Goal: Transaction & Acquisition: Register for event/course

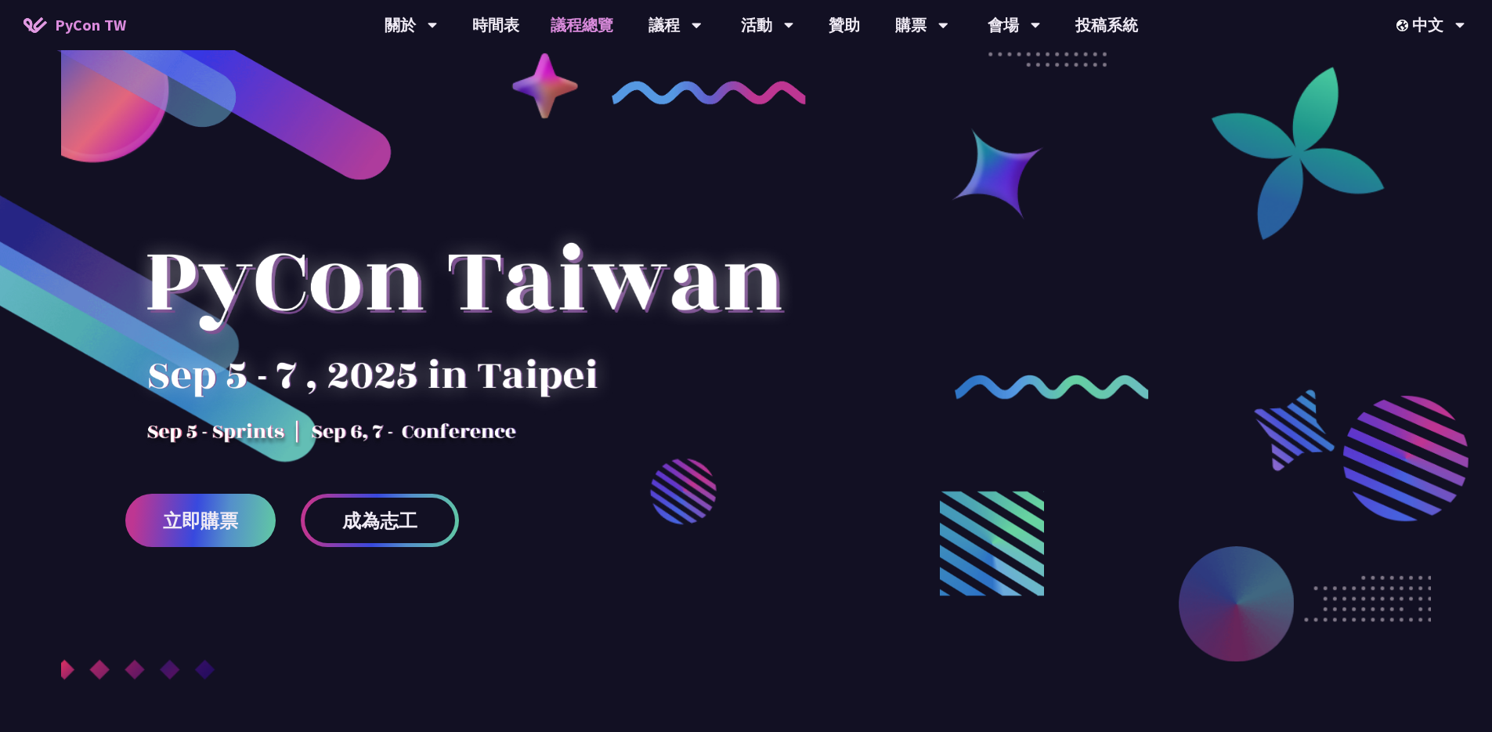
click at [567, 25] on link "議程總覽" at bounding box center [582, 25] width 94 height 50
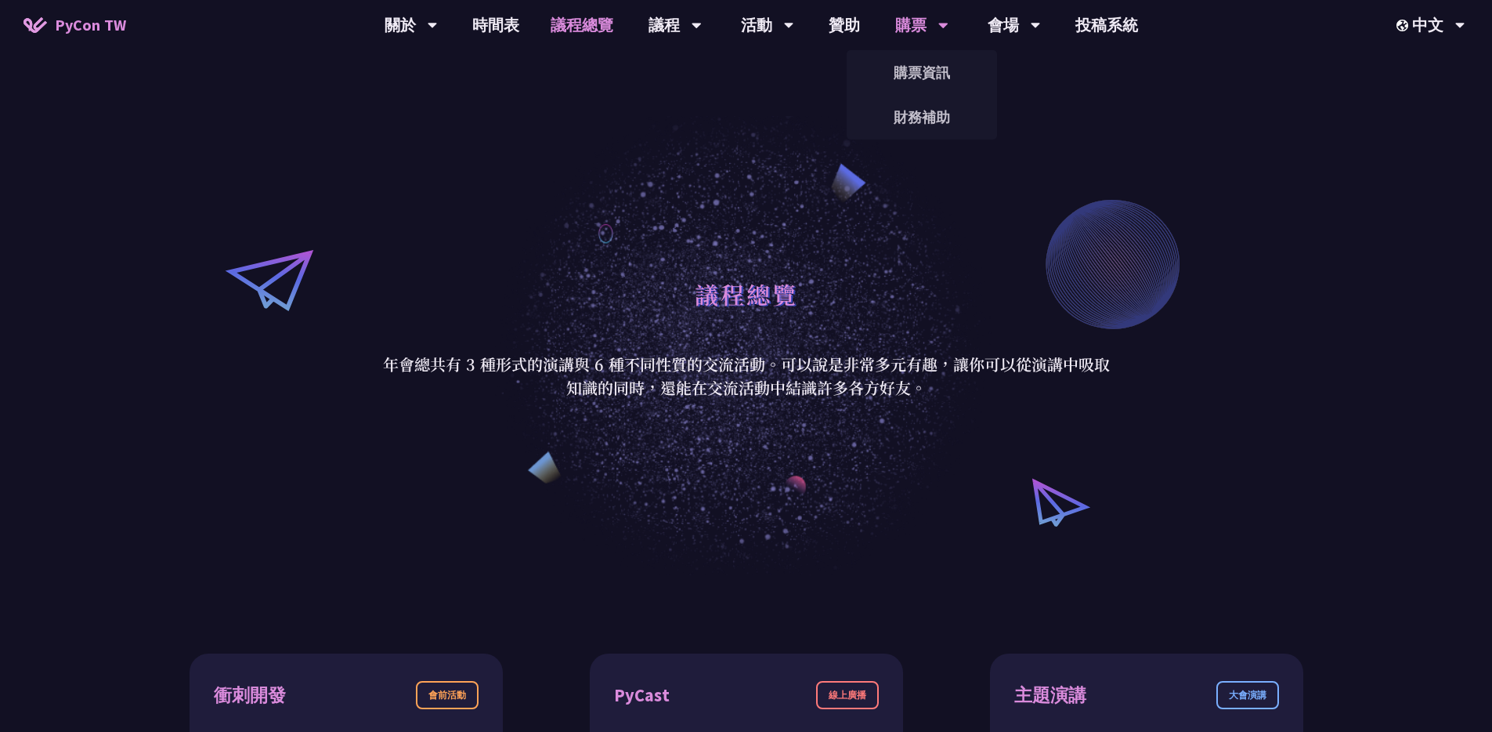
click at [438, 29] on div "購票" at bounding box center [411, 25] width 53 height 50
click at [903, 68] on link "購票資訊" at bounding box center [922, 72] width 150 height 37
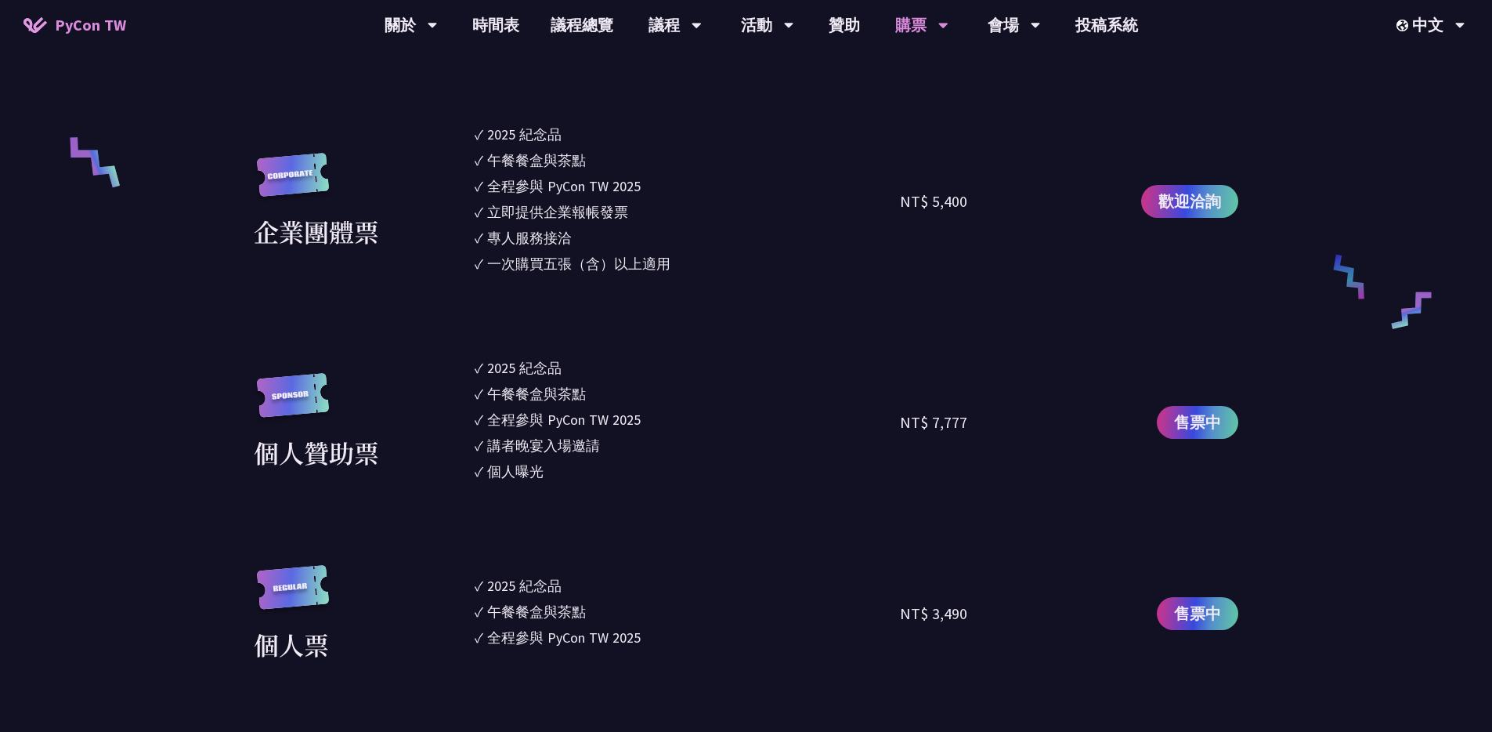
scroll to position [1180, 0]
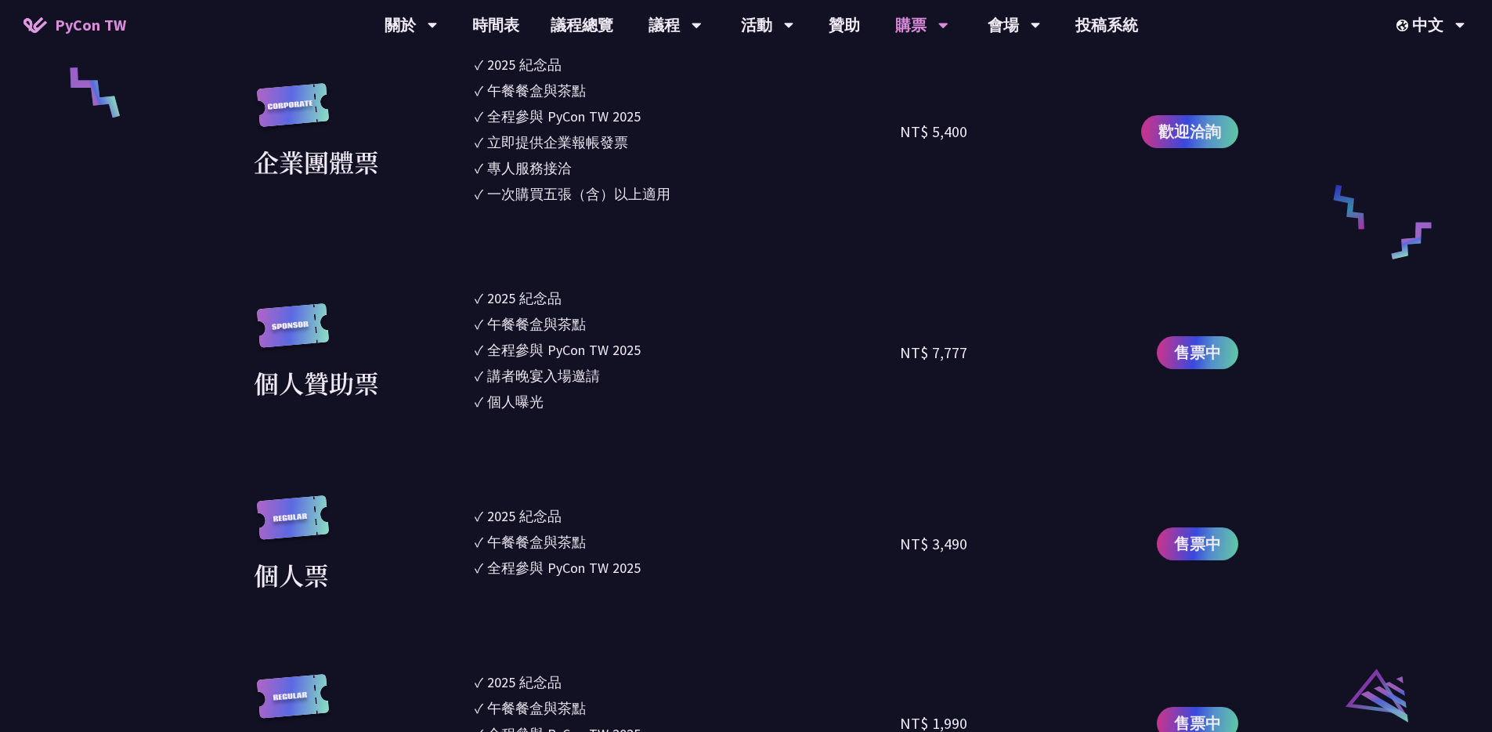
click at [927, 359] on div "NT$ 7,777" at bounding box center [933, 352] width 67 height 23
click at [920, 358] on div "NT$ 7,777" at bounding box center [933, 352] width 67 height 23
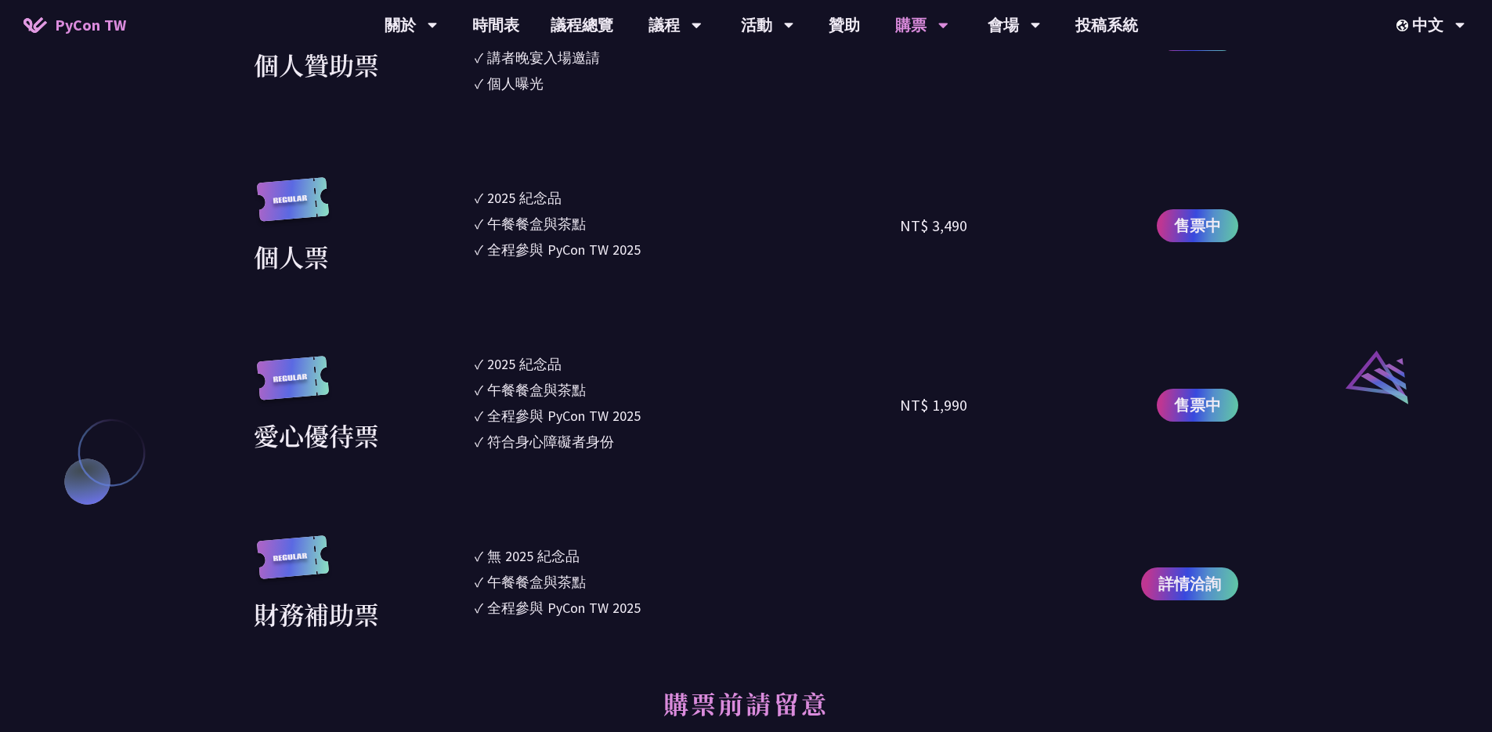
scroll to position [1569, 0]
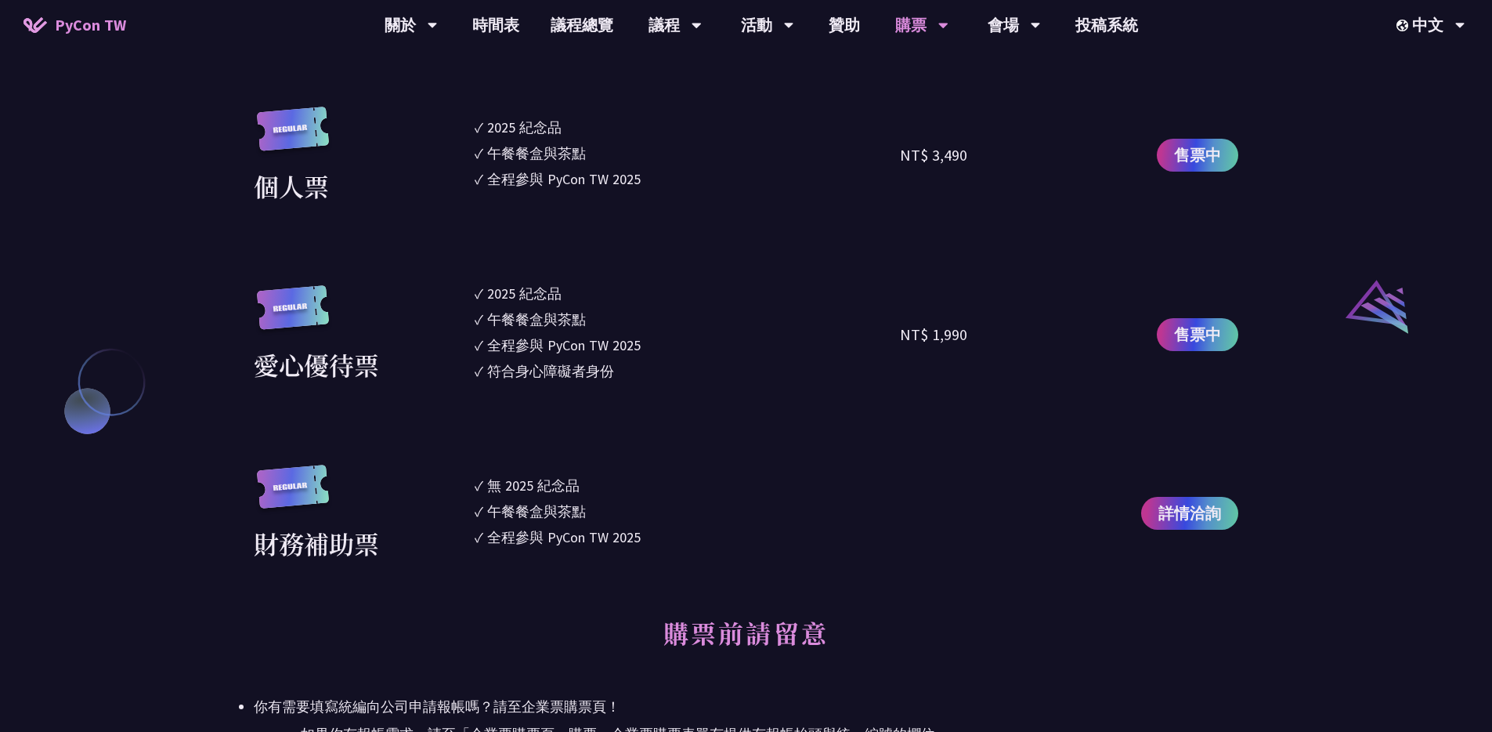
click at [924, 354] on div "NT$ 1,990" at bounding box center [1006, 334] width 213 height 103
drag, startPoint x: 924, startPoint y: 354, endPoint x: 916, endPoint y: 121, distance: 233.5
click at [916, 121] on section "企業票 ✓ 2025 紀念品 ✓ 午餐餐盒與茶點 ✓ 全程參與 PyCon TW 2025 ✓ 活動結束後一週提供企業報帳發票 NT$ 6,000 售票中 企…" at bounding box center [746, 23] width 985 height 1078
click at [916, 121] on div "NT$ 3,490" at bounding box center [1006, 156] width 213 height 98
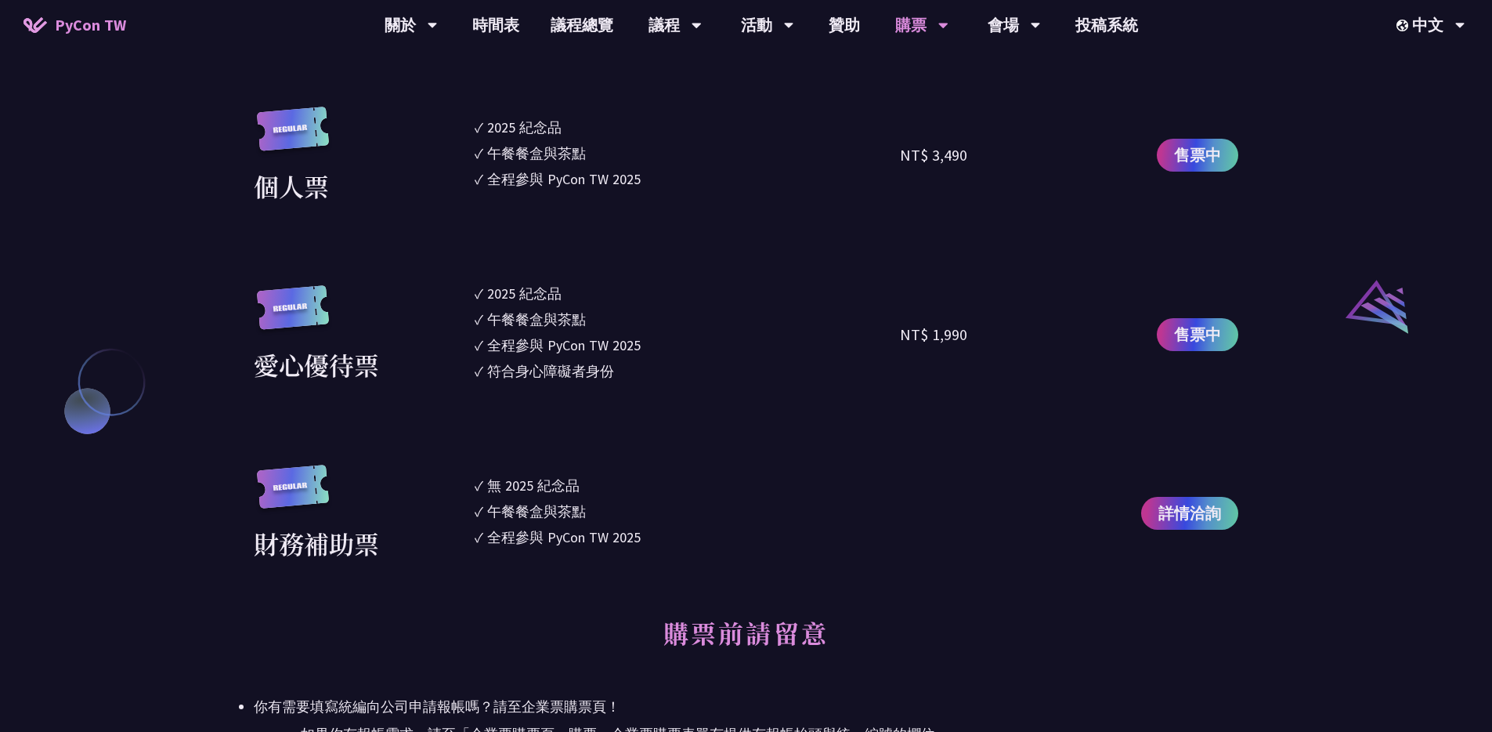
click at [916, 121] on div "NT$ 3,490" at bounding box center [1006, 156] width 213 height 98
drag, startPoint x: 916, startPoint y: 121, endPoint x: 969, endPoint y: 432, distance: 316.1
click at [969, 432] on section "企業票 ✓ 2025 紀念品 ✓ 午餐餐盒與茶點 ✓ 全程參與 PyCon TW 2025 ✓ 活動結束後一週提供企業報帳發票 NT$ 6,000 售票中 企…" at bounding box center [746, 23] width 985 height 1078
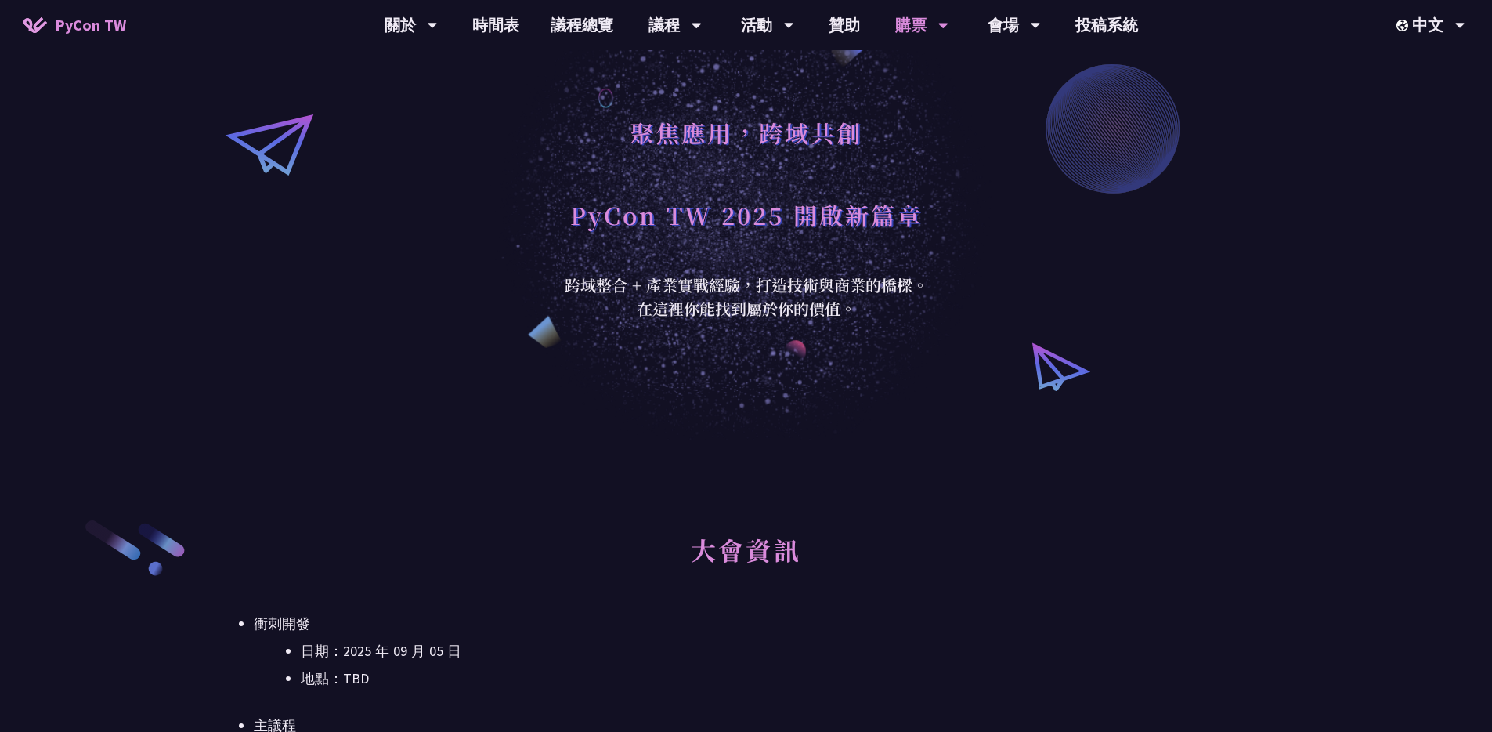
scroll to position [0, 0]
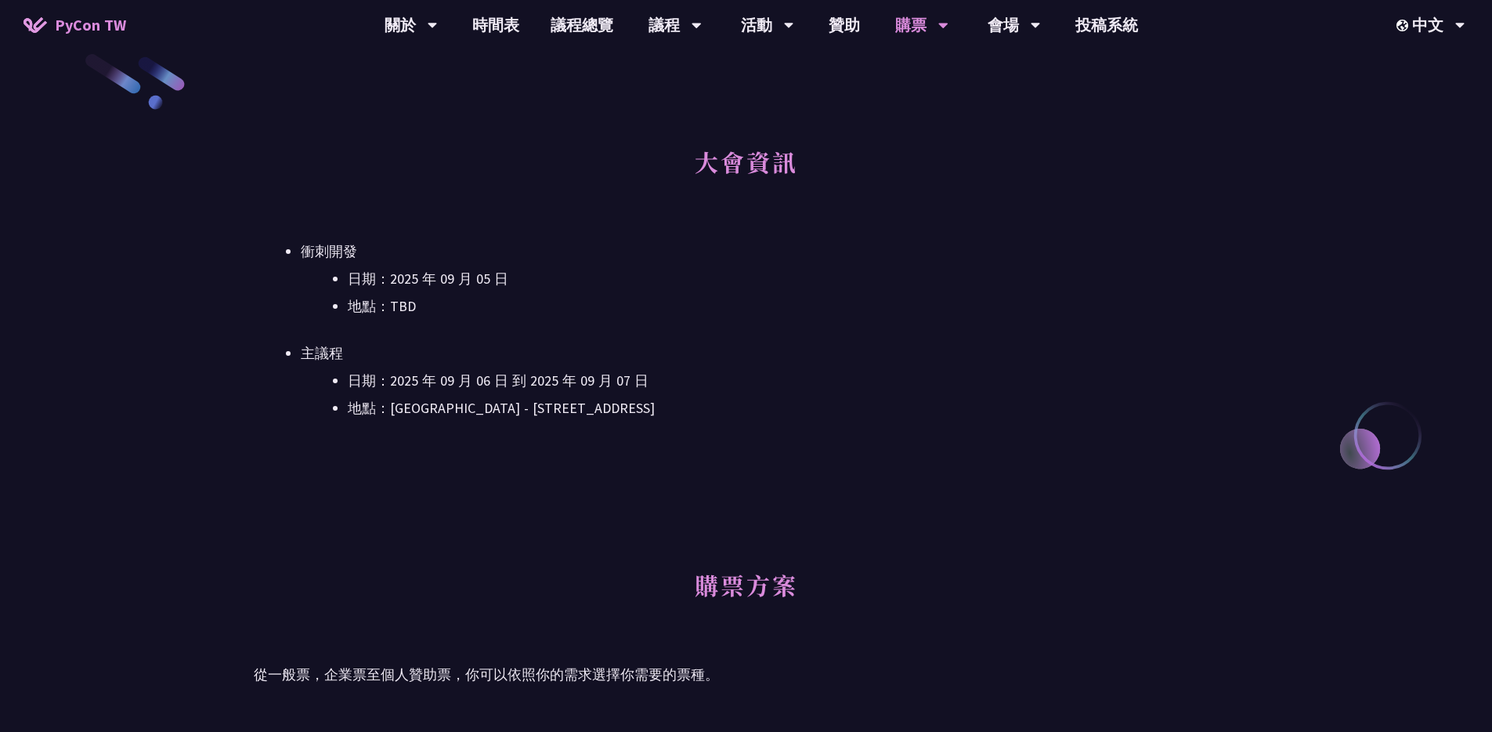
scroll to position [447, 0]
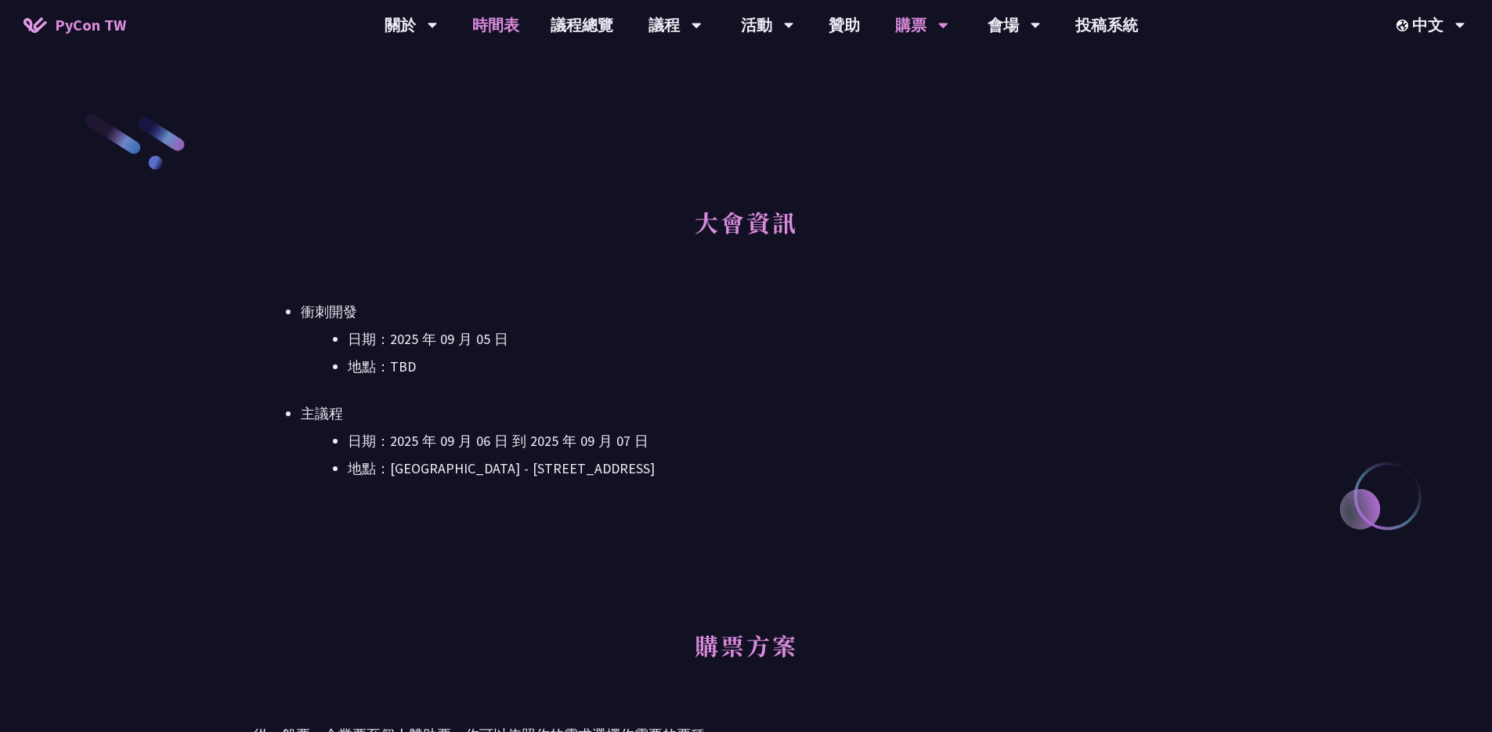
click at [496, 21] on link "時間表" at bounding box center [496, 25] width 78 height 50
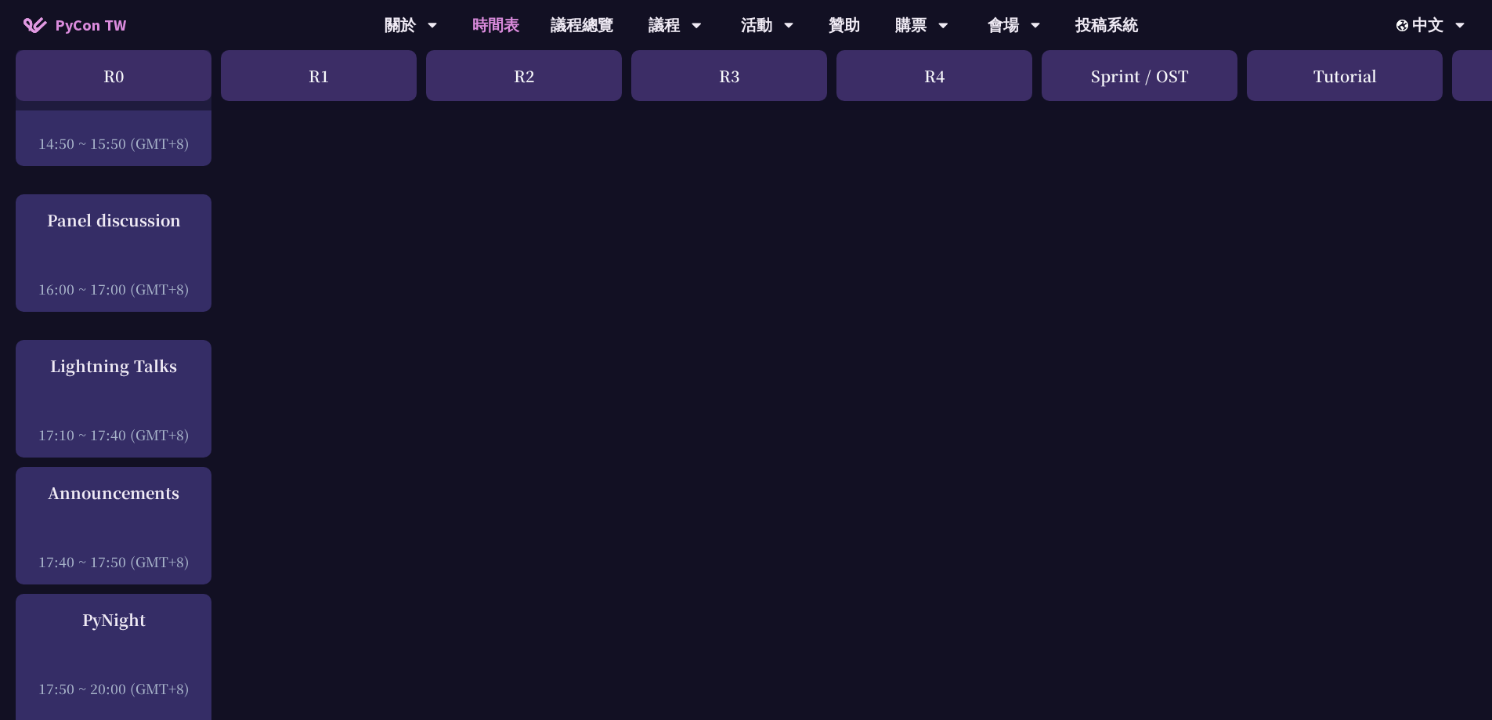
scroll to position [2738, 0]
